Goal: Find specific page/section: Find specific page/section

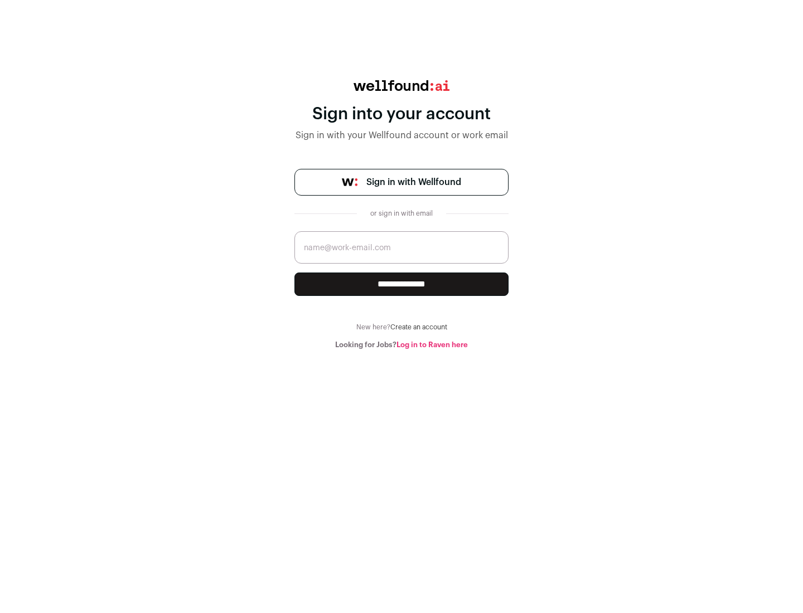
click at [413, 182] on span "Sign in with Wellfound" at bounding box center [413, 182] width 95 height 13
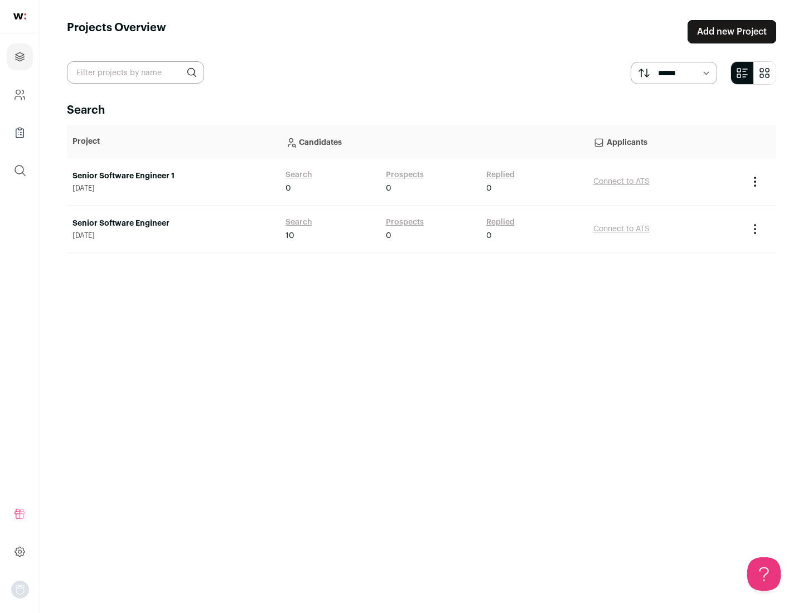
click at [173, 223] on link "Senior Software Engineer" at bounding box center [173, 223] width 202 height 11
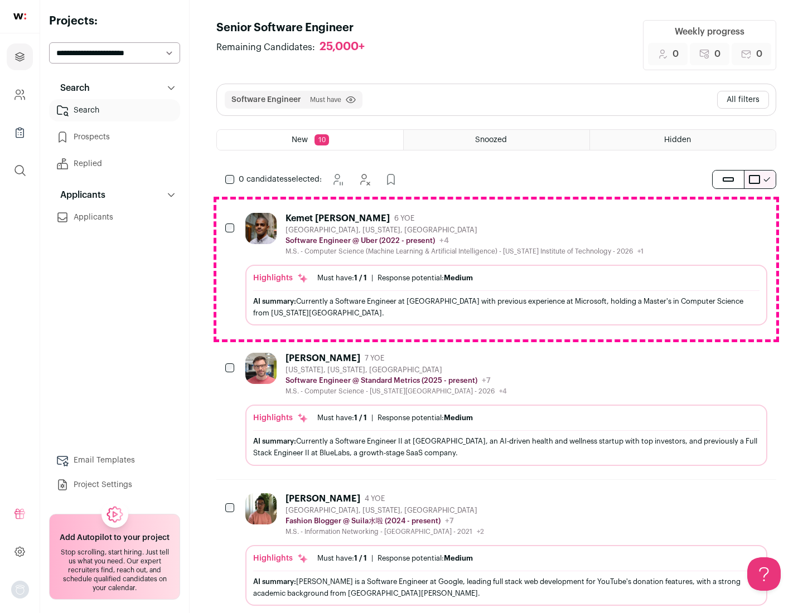
click at [496, 269] on div "Highlights Must have: 1 / 1 How many must haves have been fulfilled? | Response…" at bounding box center [506, 295] width 522 height 61
